Goal: Task Accomplishment & Management: Manage account settings

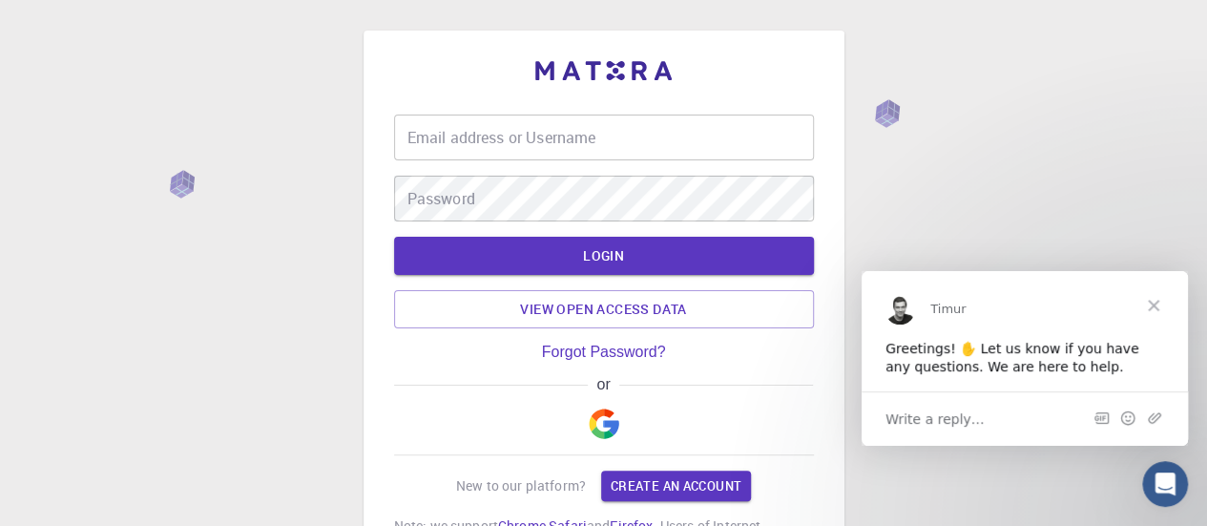
click at [1151, 305] on span "Close" at bounding box center [1153, 304] width 69 height 69
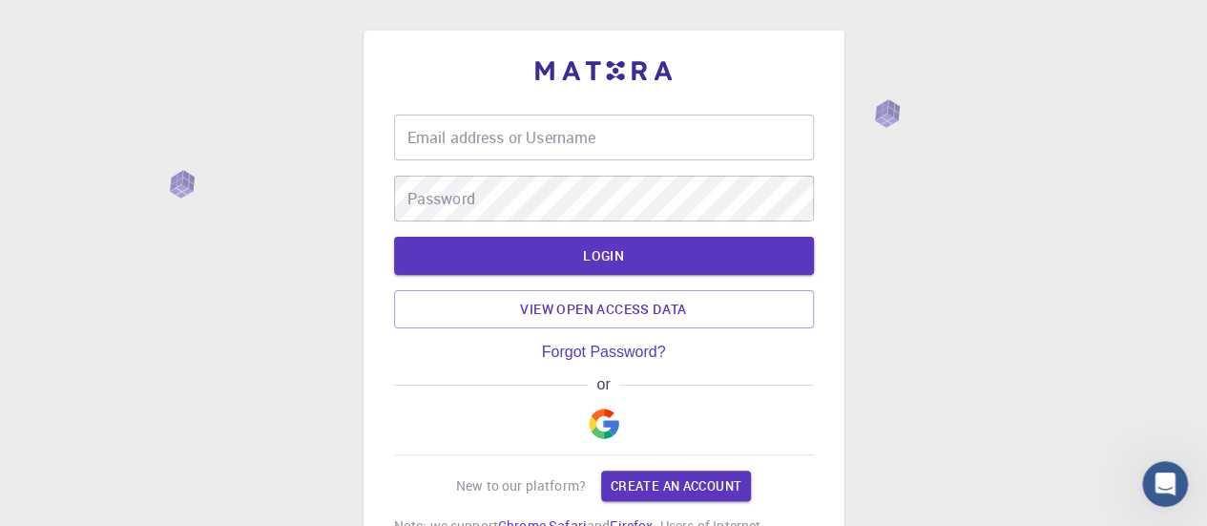
click at [555, 134] on input "Email address or Username" at bounding box center [604, 137] width 420 height 46
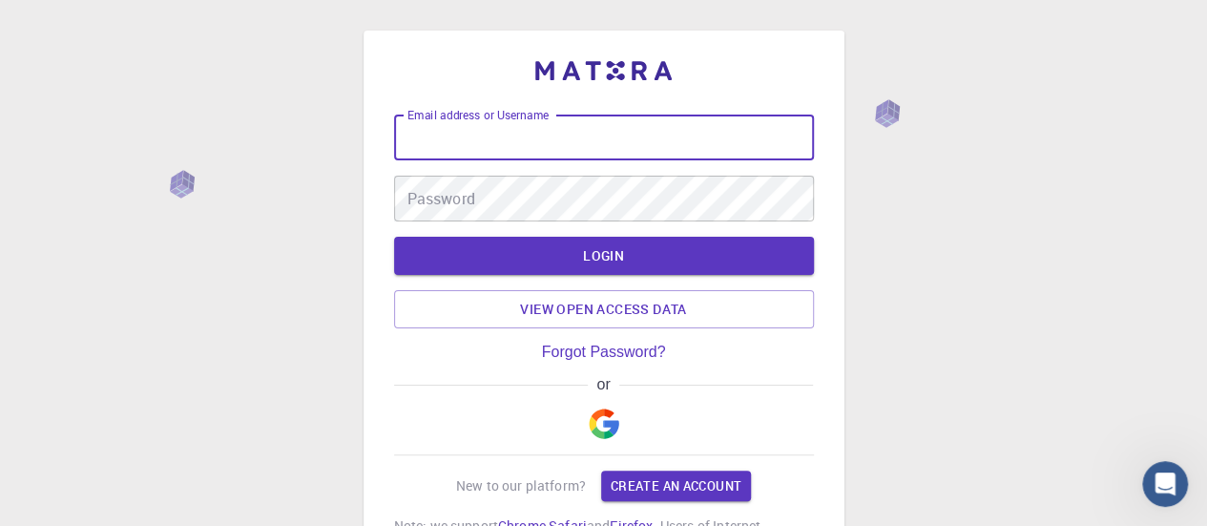
type input "[EMAIL_ADDRESS][DOMAIN_NAME]"
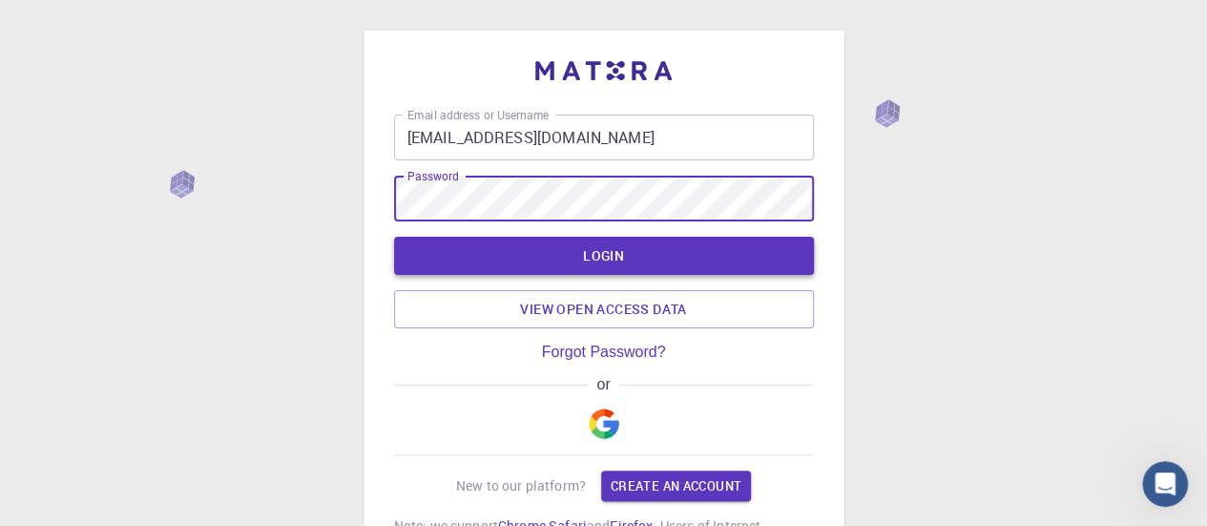
click at [543, 249] on button "LOGIN" at bounding box center [604, 256] width 420 height 38
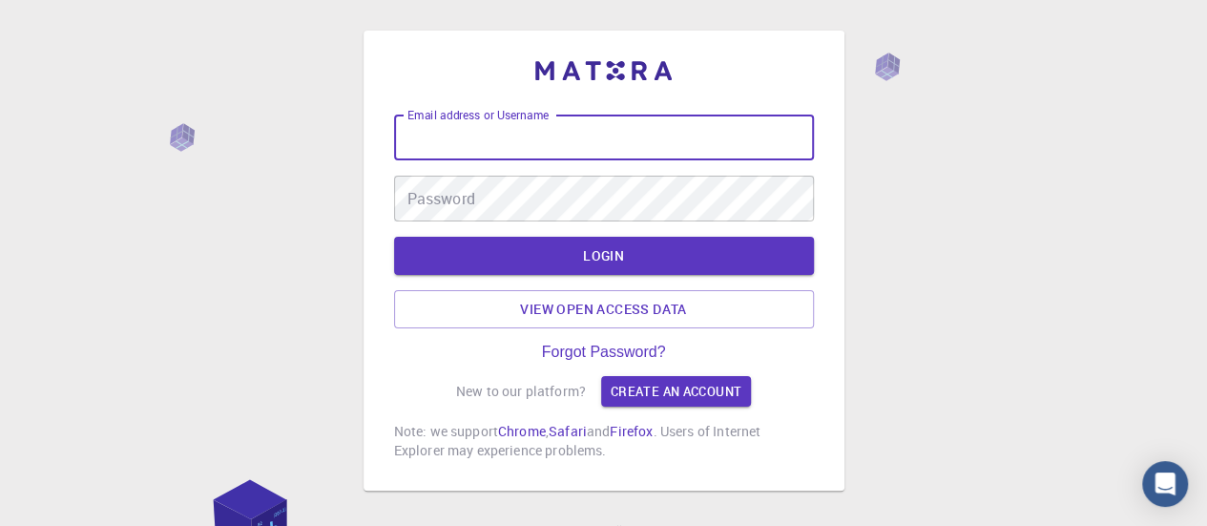
click at [549, 140] on input "Email address or Username" at bounding box center [604, 137] width 420 height 46
type input "[EMAIL_ADDRESS][DOMAIN_NAME]"
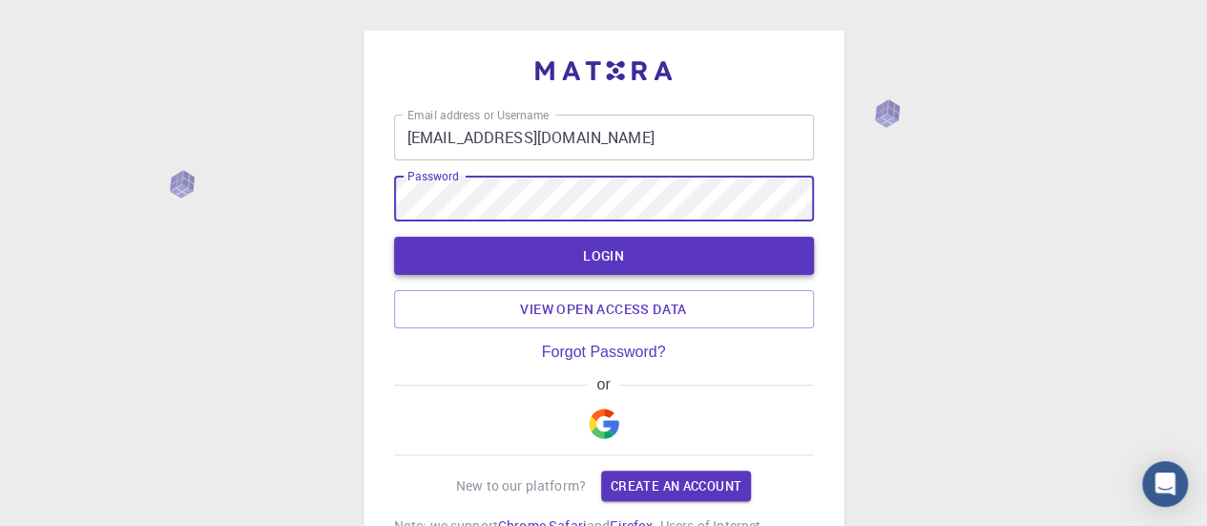
click at [589, 249] on button "LOGIN" at bounding box center [604, 256] width 420 height 38
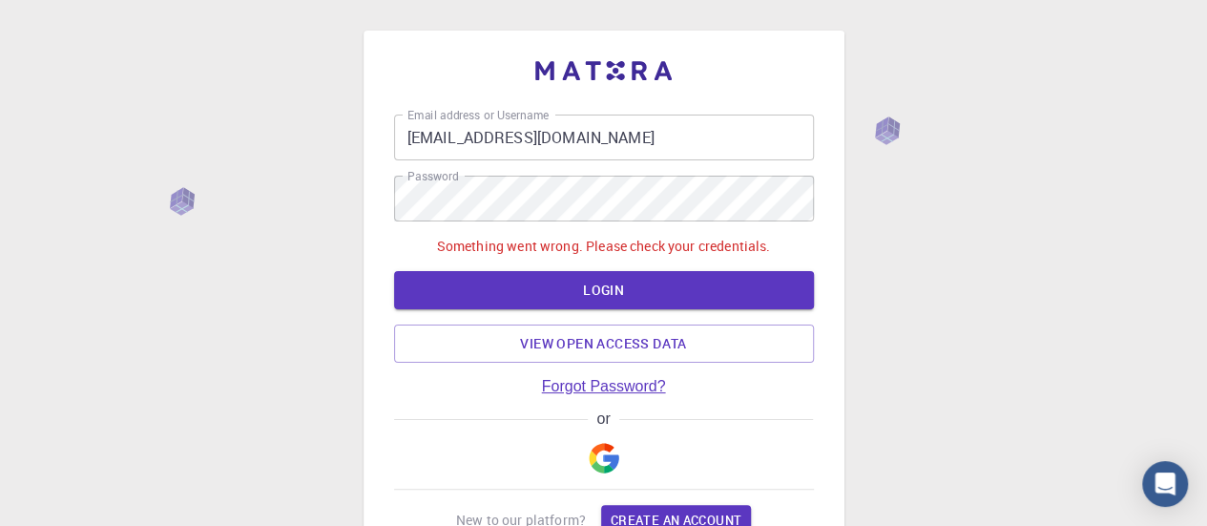
click at [620, 392] on link "Forgot Password?" at bounding box center [604, 386] width 124 height 17
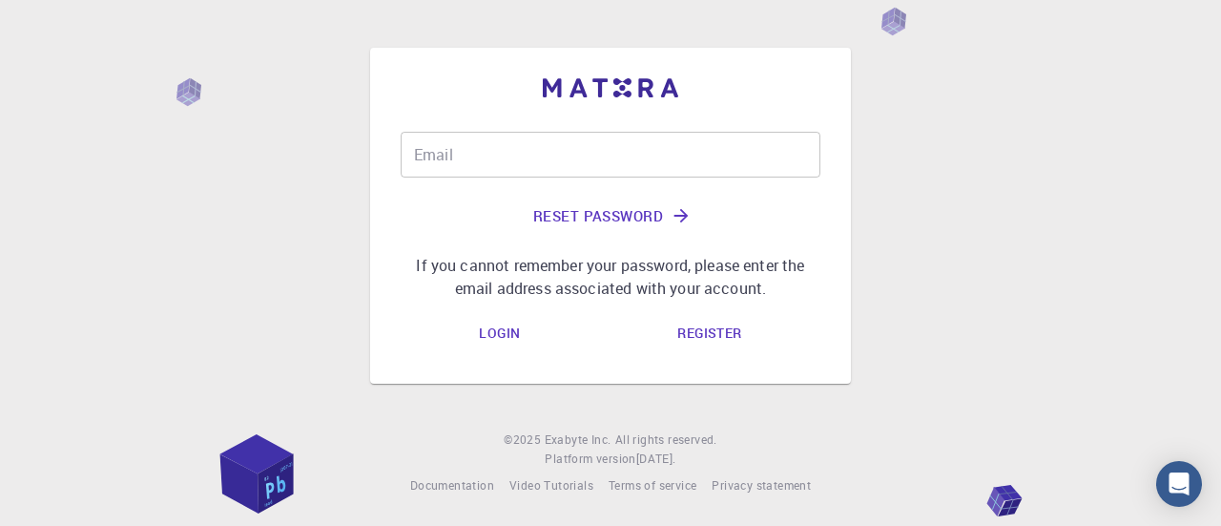
click at [530, 159] on input "Email" at bounding box center [611, 155] width 420 height 46
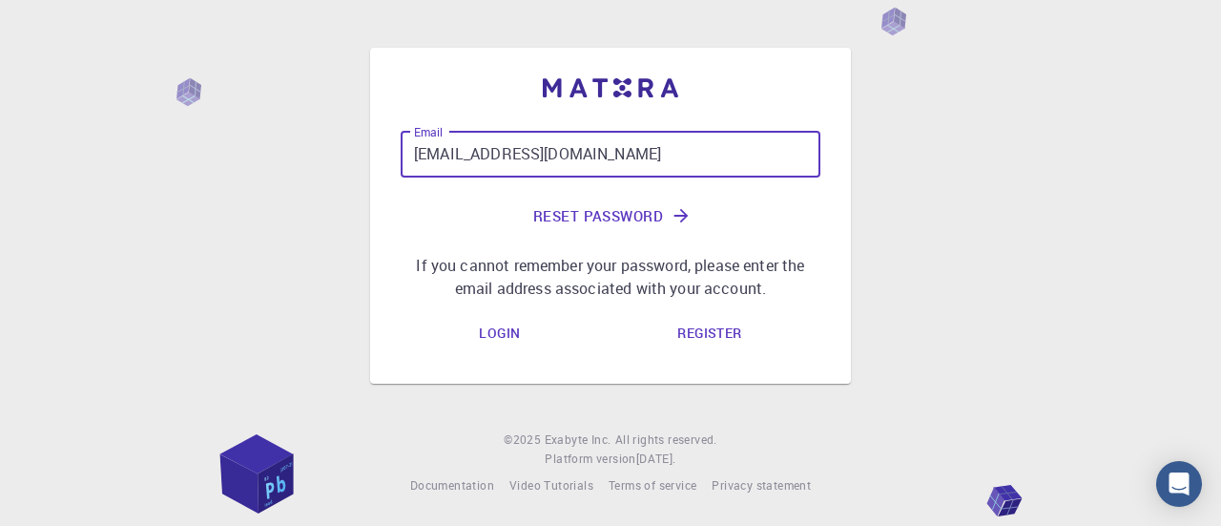
type input "[EMAIL_ADDRESS][DOMAIN_NAME]"
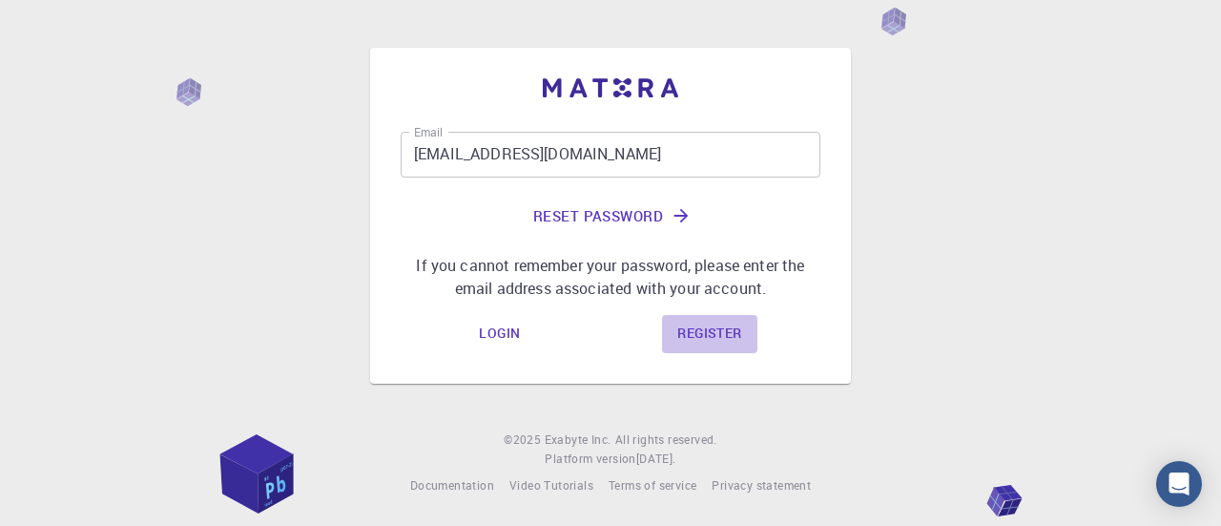
click at [707, 342] on link "Register" at bounding box center [709, 334] width 94 height 38
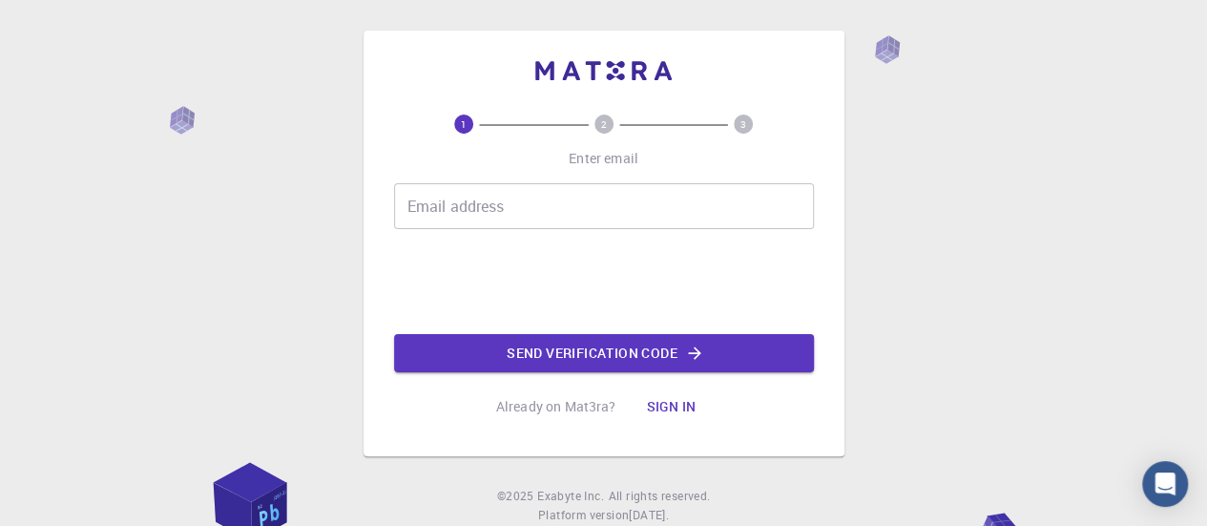
click at [452, 203] on input "Email address" at bounding box center [604, 206] width 420 height 46
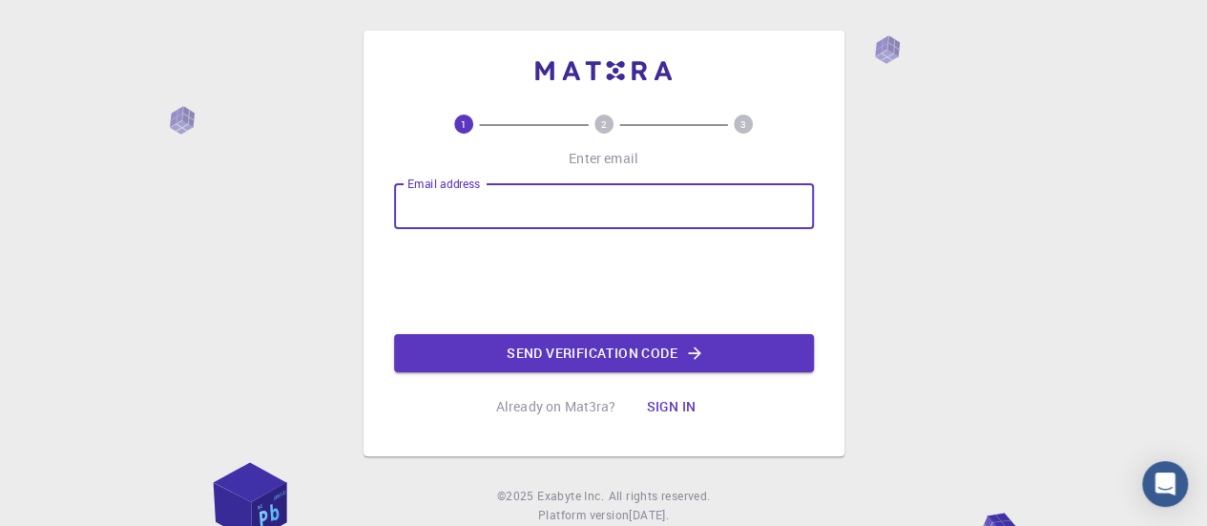
type input "[EMAIL_ADDRESS][DOMAIN_NAME]"
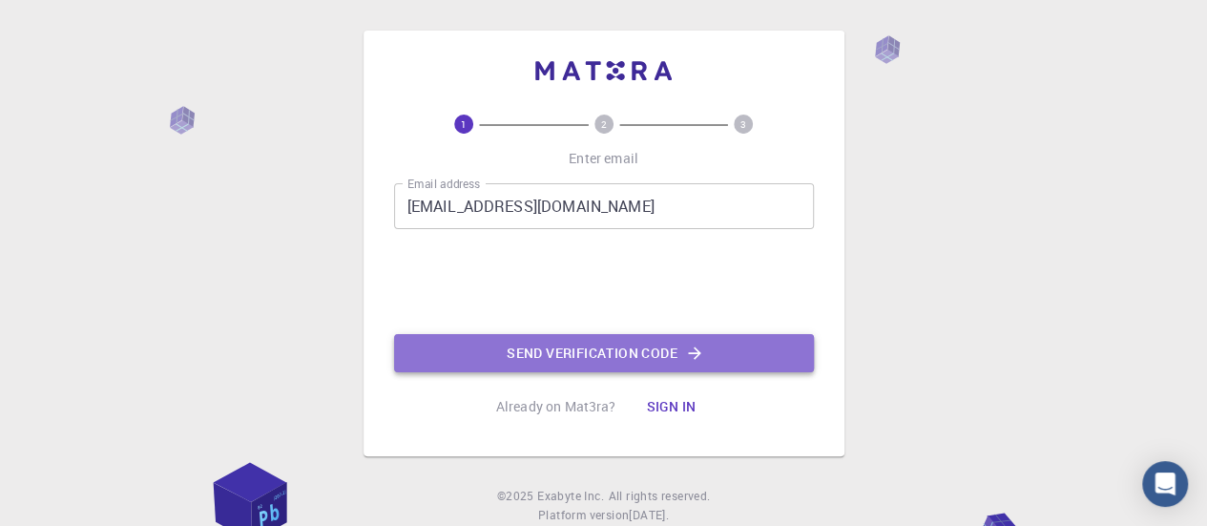
click at [627, 350] on button "Send verification code" at bounding box center [604, 353] width 420 height 38
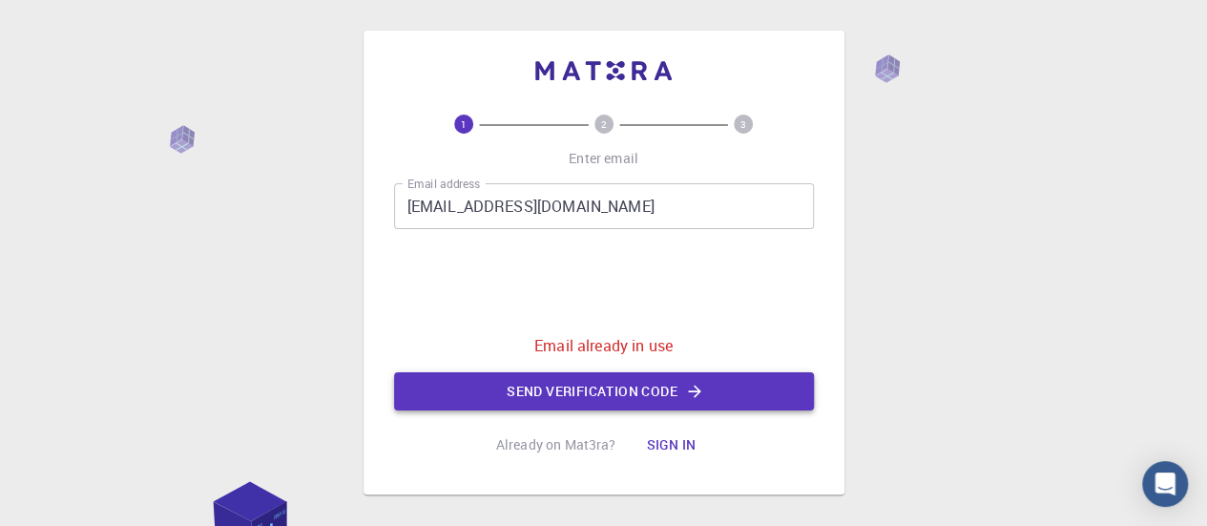
click at [617, 391] on button "Send verification code" at bounding box center [604, 391] width 420 height 38
click at [680, 441] on button "Sign in" at bounding box center [671, 444] width 80 height 38
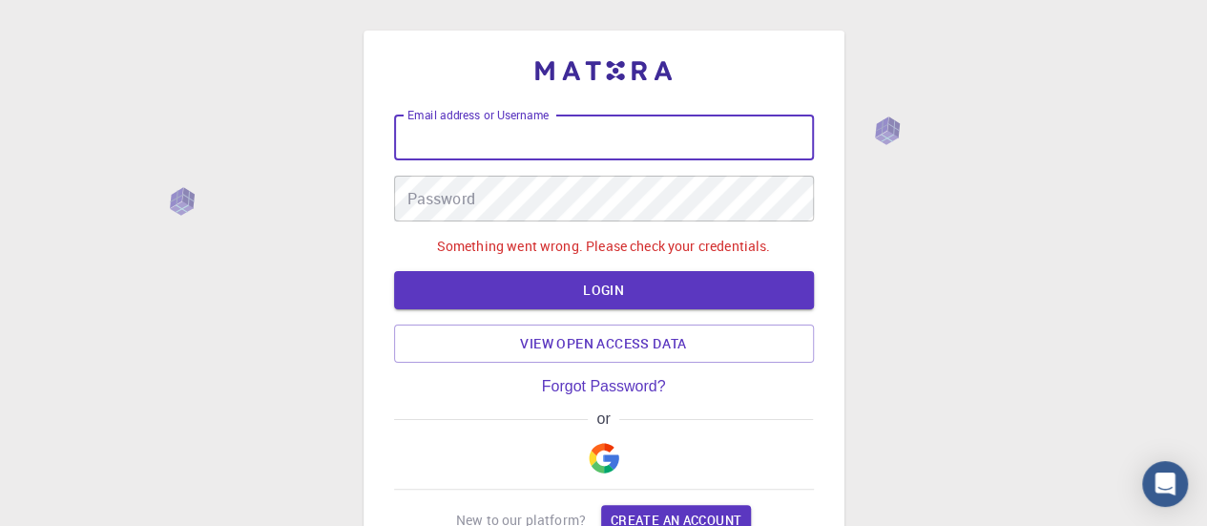
click at [545, 120] on div "Email address or Username Email address or Username" at bounding box center [604, 137] width 420 height 46
type input "[EMAIL_ADDRESS][DOMAIN_NAME]"
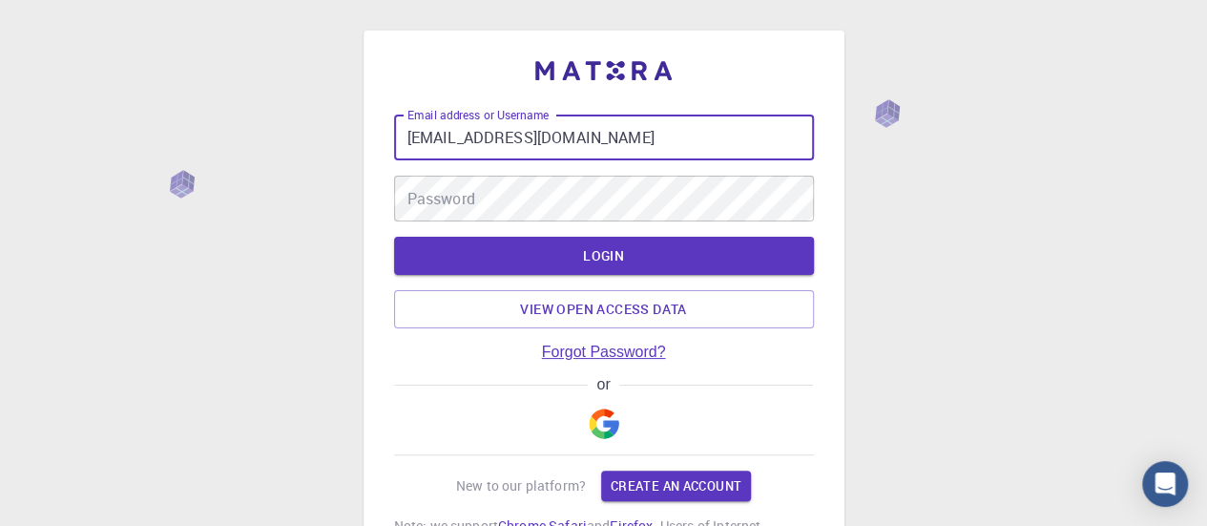
click at [606, 352] on link "Forgot Password?" at bounding box center [604, 351] width 124 height 17
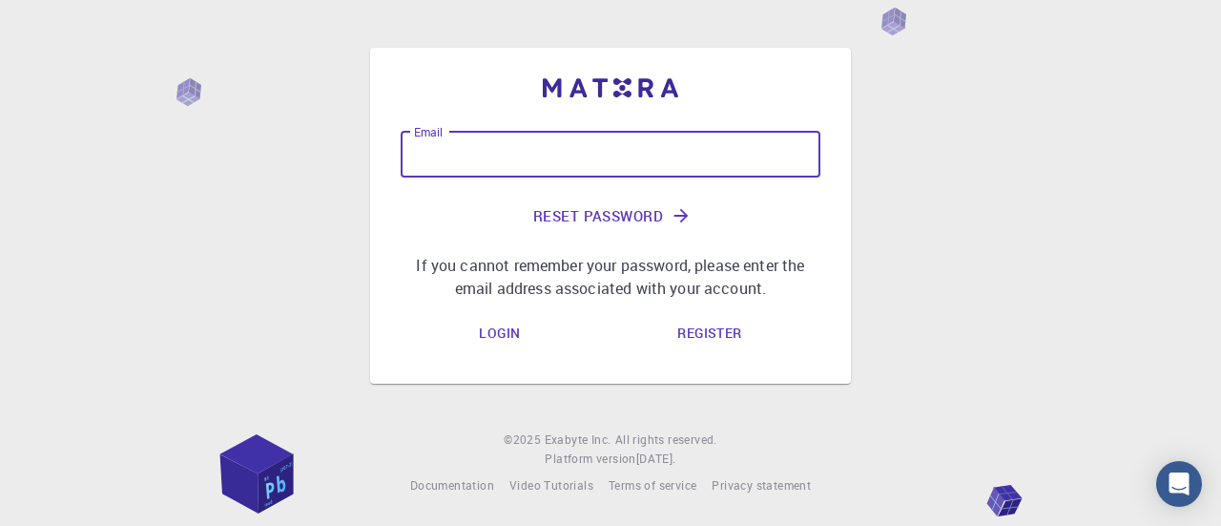
click at [538, 159] on input "Email" at bounding box center [611, 155] width 420 height 46
type input "[EMAIL_ADDRESS][DOMAIN_NAME]"
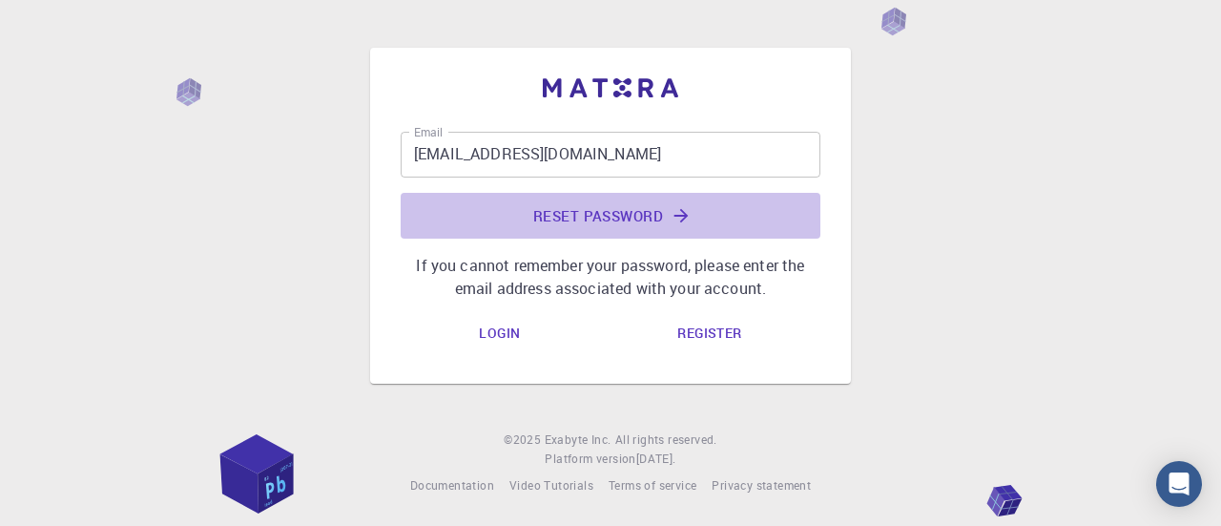
click at [592, 213] on button "Reset Password" at bounding box center [611, 216] width 420 height 46
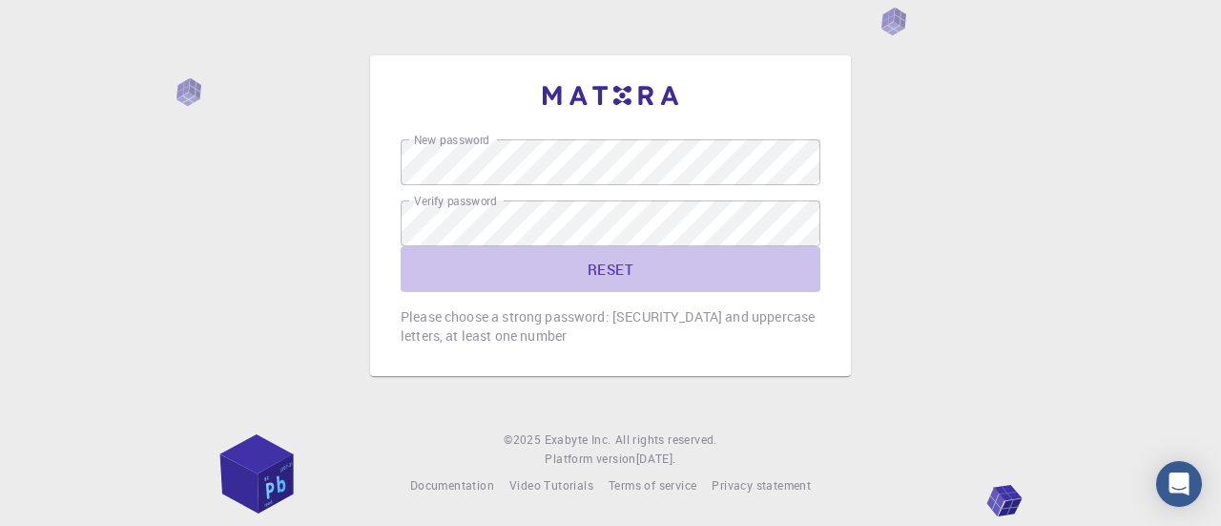
click at [613, 267] on button "RESET" at bounding box center [611, 269] width 420 height 46
